Goal: Find specific page/section: Find specific page/section

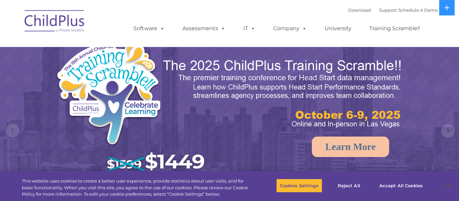
select select "MEDIUM"
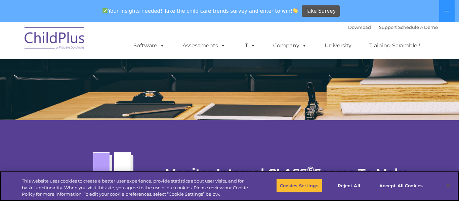
scroll to position [1139, 0]
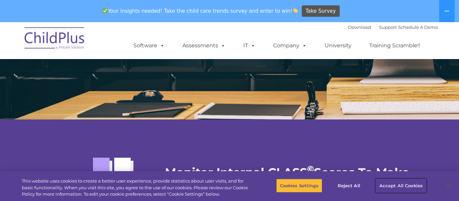
click at [403, 187] on button "Accept All Cookies" at bounding box center [401, 186] width 51 height 14
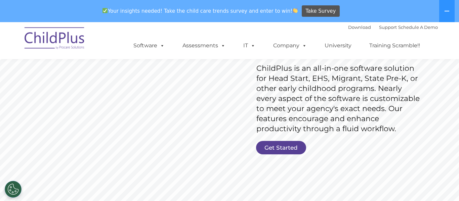
scroll to position [108, 0]
click at [288, 148] on link "Get Started" at bounding box center [281, 147] width 50 height 13
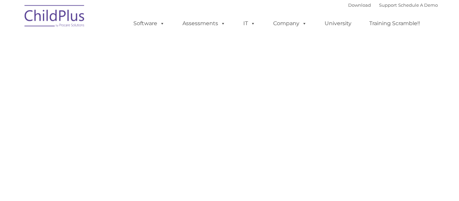
select select "MEDIUM"
